Goal: Task Accomplishment & Management: Use online tool/utility

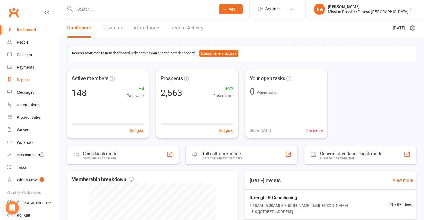
click at [26, 79] on div "Reports" at bounding box center [24, 80] width 14 height 4
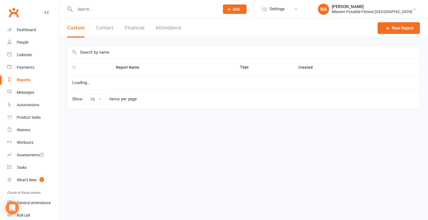
select select "100"
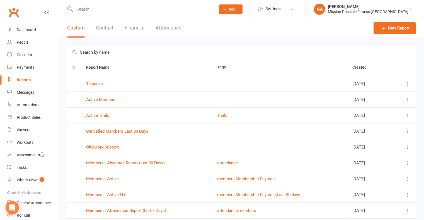
click at [163, 30] on button "Attendance" at bounding box center [168, 27] width 26 height 19
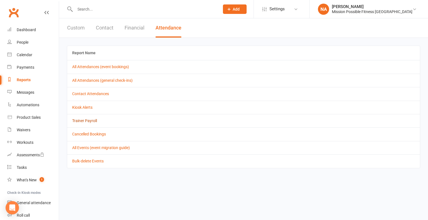
click at [80, 120] on link "Trainer Payroll" at bounding box center [84, 121] width 25 height 4
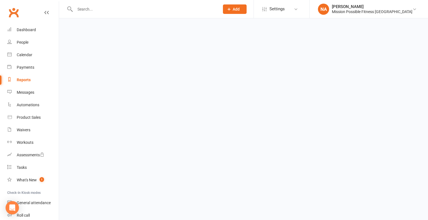
select select "false"
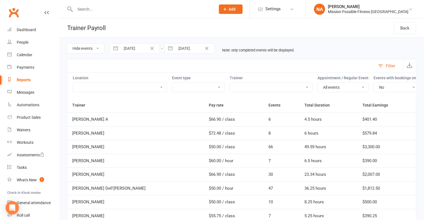
click at [96, 49] on select "Hide events Show events" at bounding box center [85, 48] width 37 height 9
select select "true"
click at [67, 44] on select "Hide events Show events" at bounding box center [85, 48] width 37 height 9
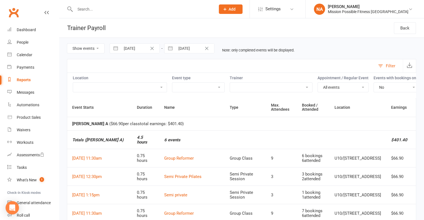
click at [144, 49] on input "[DATE]" at bounding box center [140, 48] width 39 height 9
select select "7"
select select "2025"
select select "8"
select select "2025"
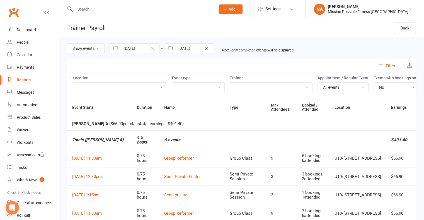
select select "9"
select select "2025"
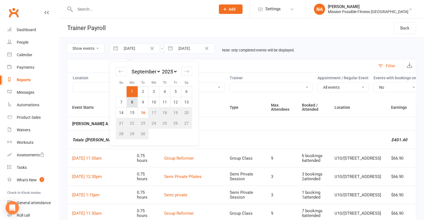
click at [133, 103] on td "8" at bounding box center [132, 102] width 11 height 11
type input "[DATE]"
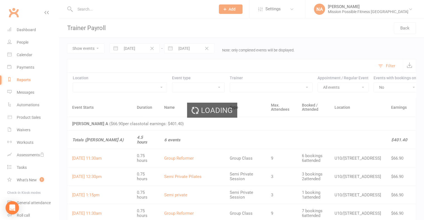
click at [182, 45] on div "Loading" at bounding box center [212, 110] width 424 height 220
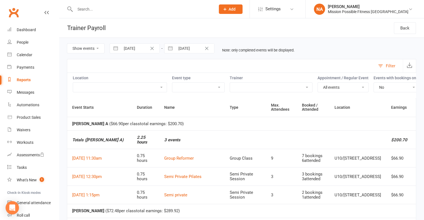
click at [182, 47] on input "[DATE]" at bounding box center [194, 48] width 39 height 9
select select "7"
select select "2025"
select select "8"
select select "2025"
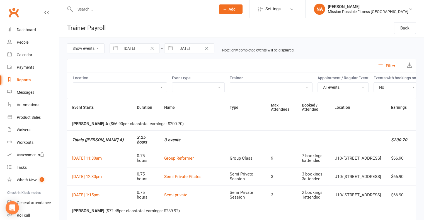
select select "9"
select select "2025"
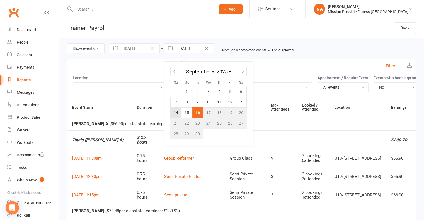
click at [171, 109] on td "14" at bounding box center [175, 112] width 11 height 11
type input "[DATE]"
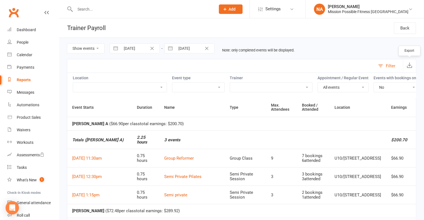
click at [405, 65] on button "button" at bounding box center [408, 65] width 13 height 13
